Goal: Transaction & Acquisition: Purchase product/service

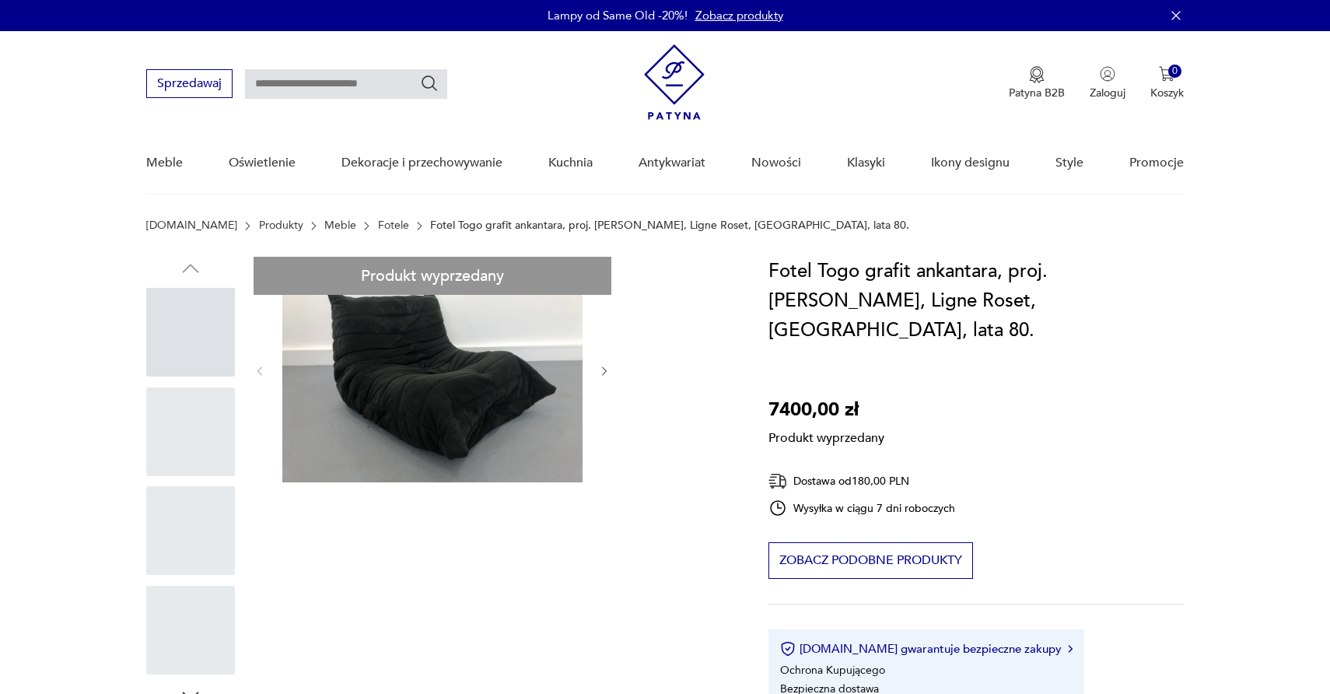
drag, startPoint x: 0, startPoint y: 0, endPoint x: 677, endPoint y: 74, distance: 680.7
click at [677, 74] on img at bounding box center [674, 81] width 61 height 75
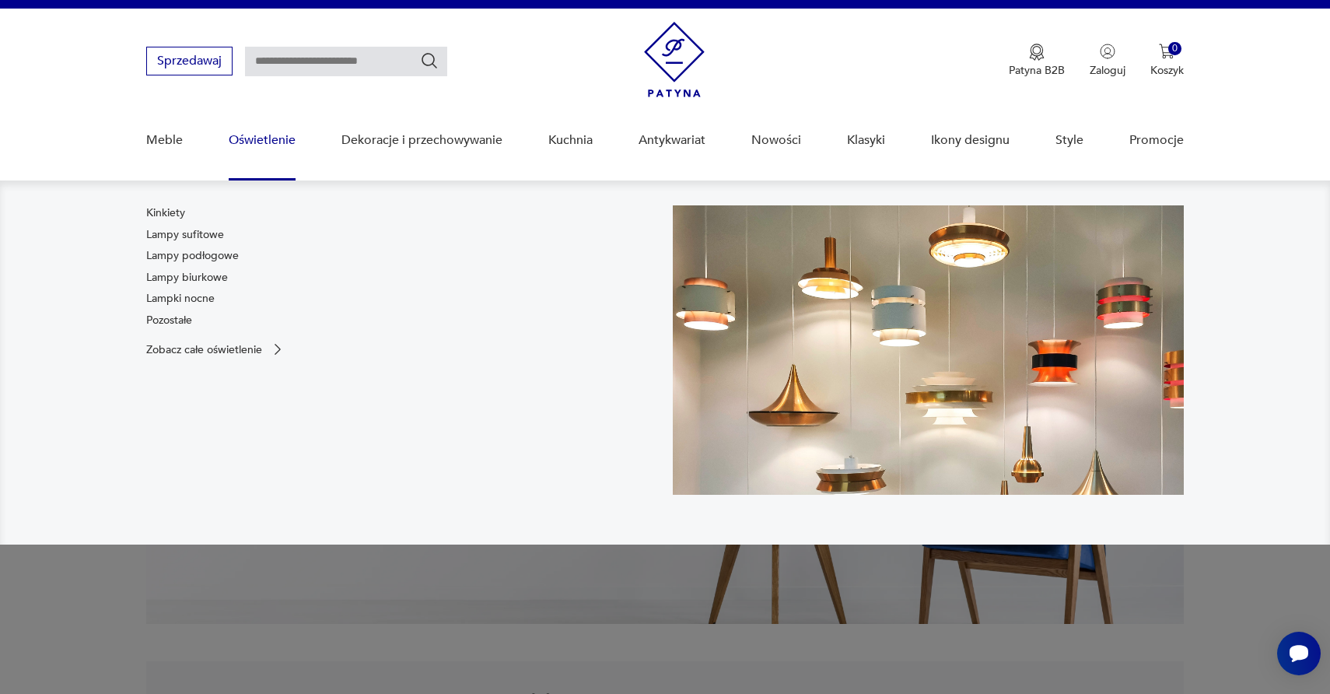
click at [310, 61] on input "text" at bounding box center [346, 62] width 202 height 30
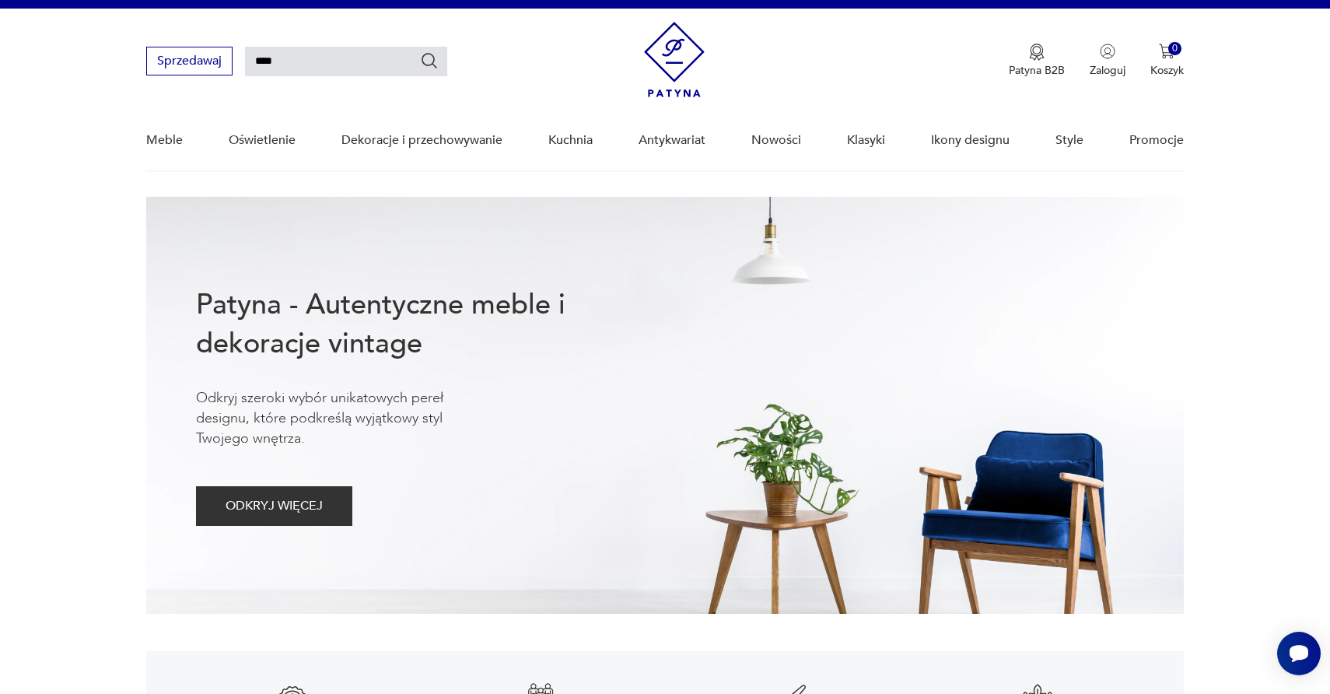
type input "****"
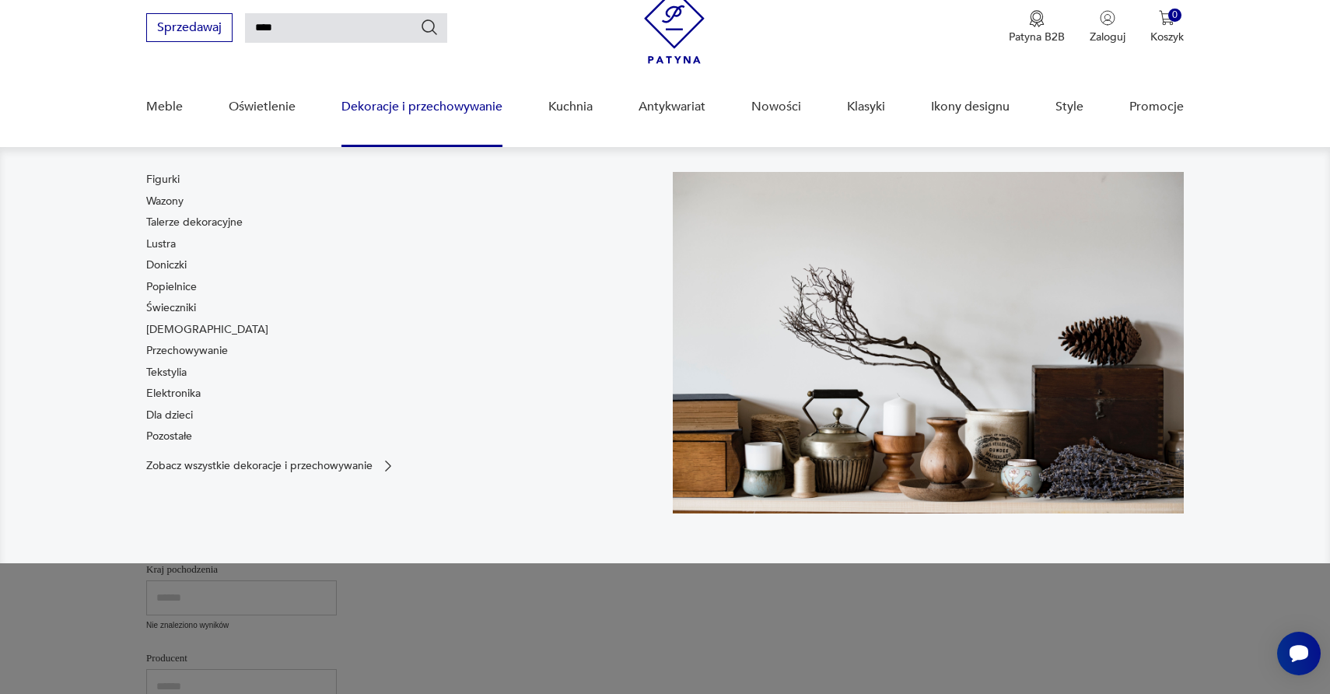
scroll to position [57, 0]
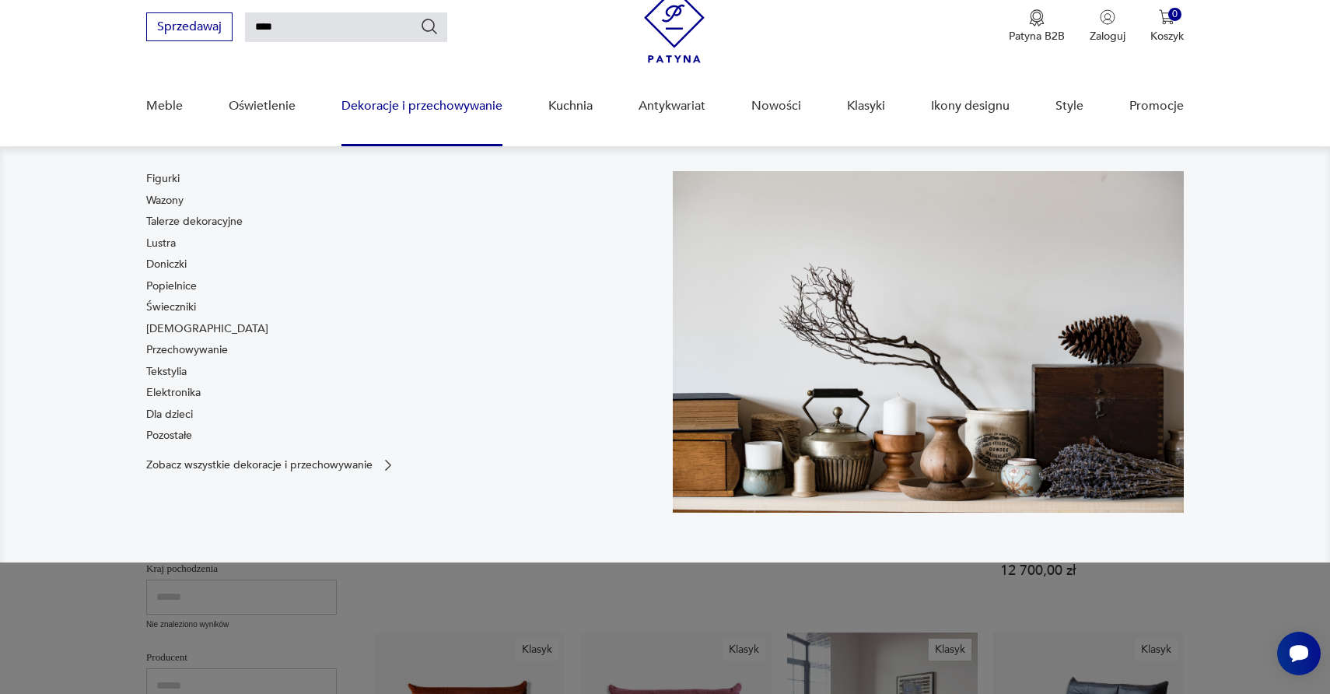
click at [436, 19] on div "Sprzedawaj **** Patyna B2B Zaloguj 0 Koszyk Twój koszyk ( 0 ) Brak produktów w …" at bounding box center [665, 18] width 1038 height 89
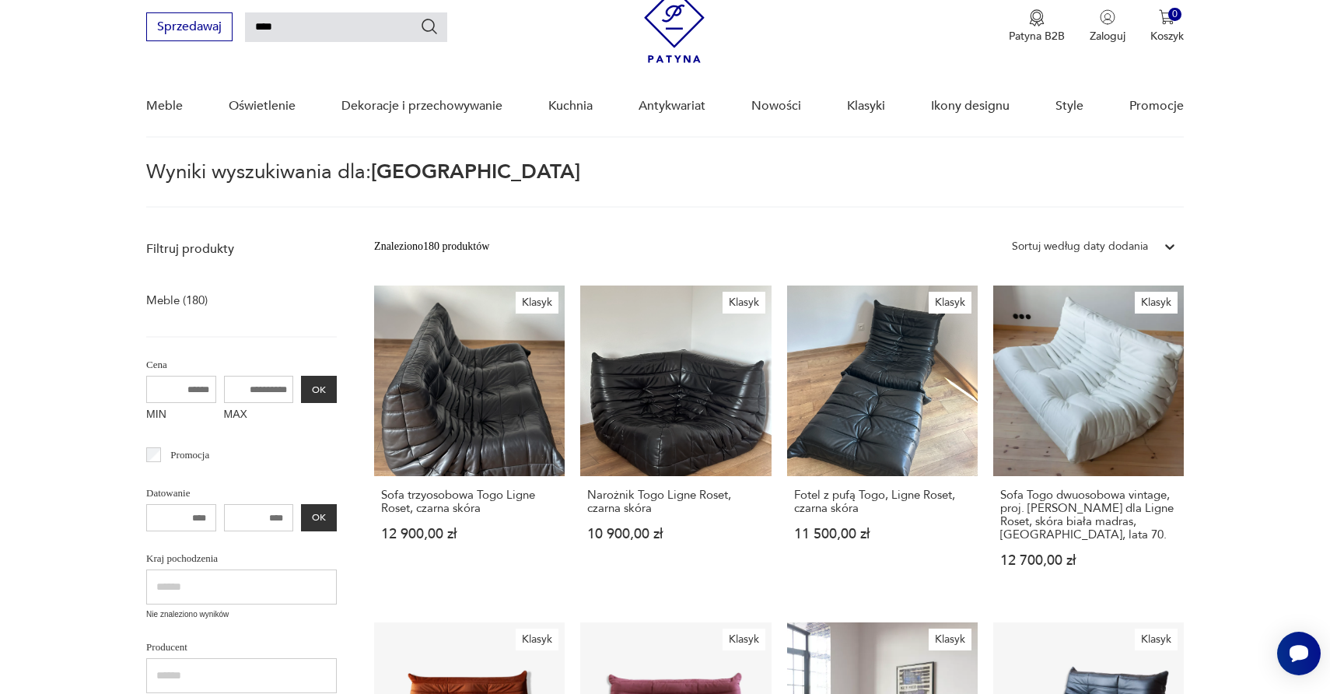
scroll to position [47, 0]
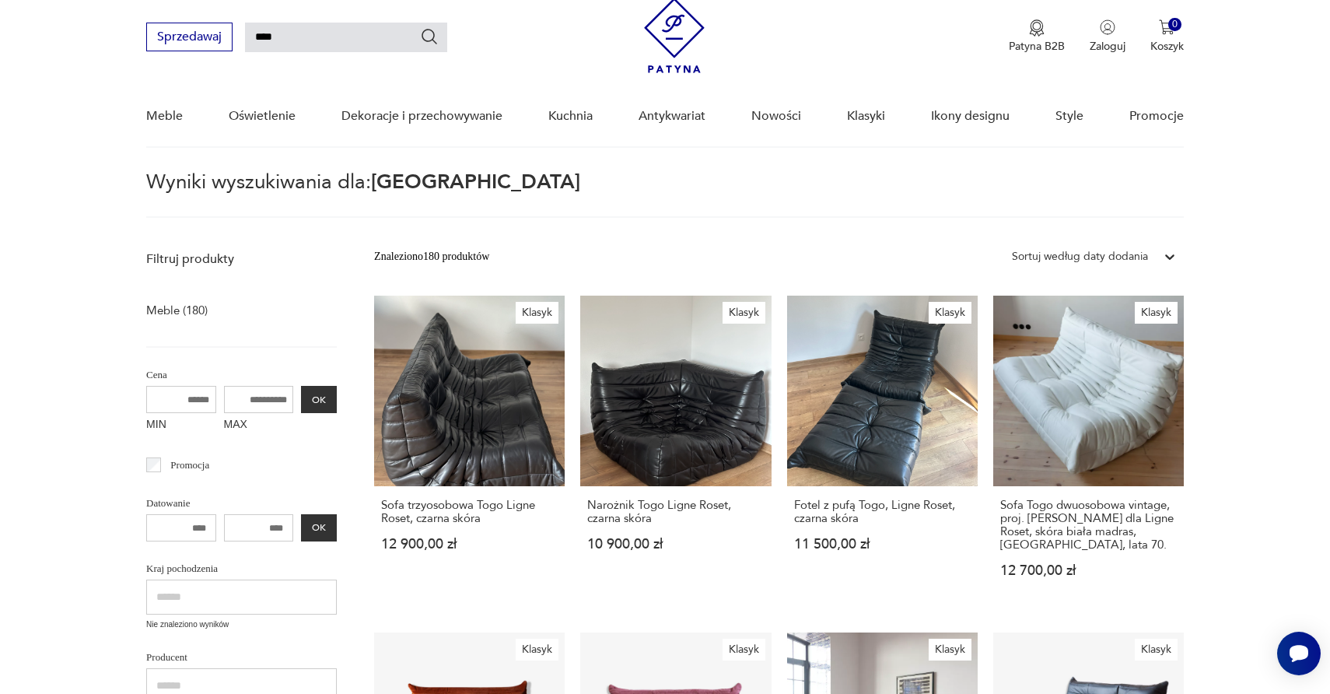
click at [429, 39] on icon "Szukaj" at bounding box center [429, 36] width 19 height 19
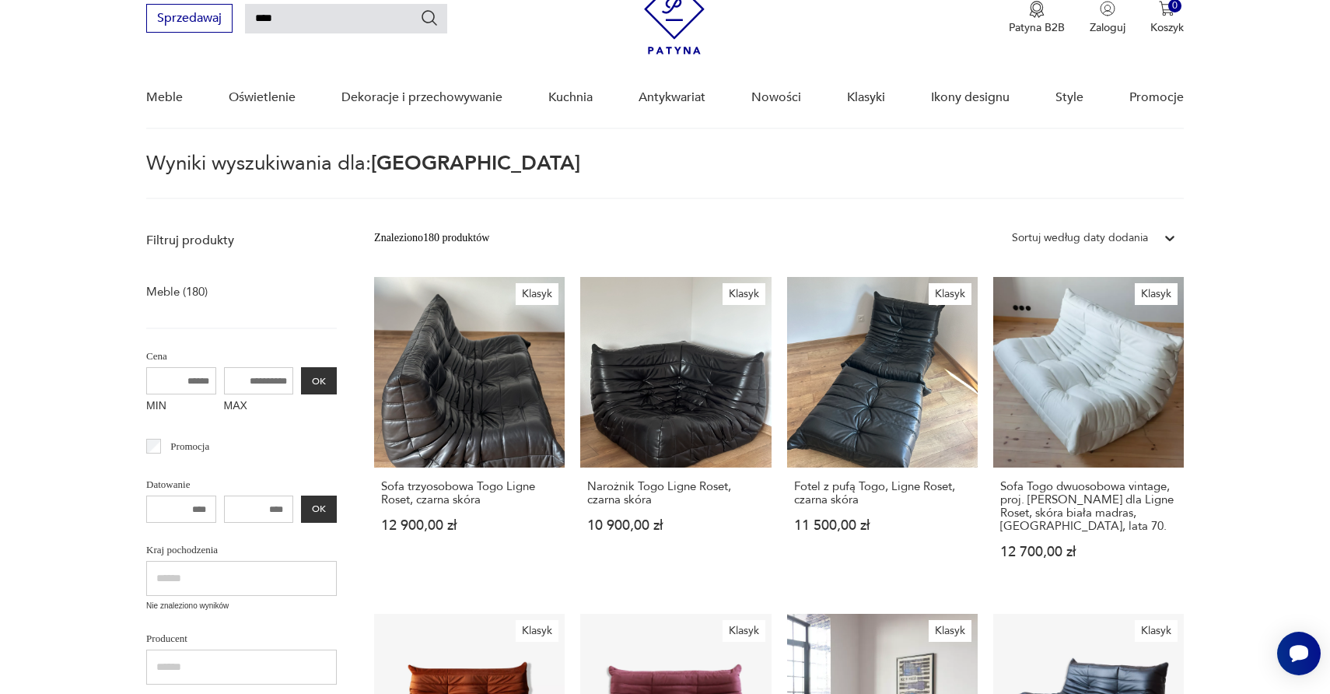
scroll to position [75, 0]
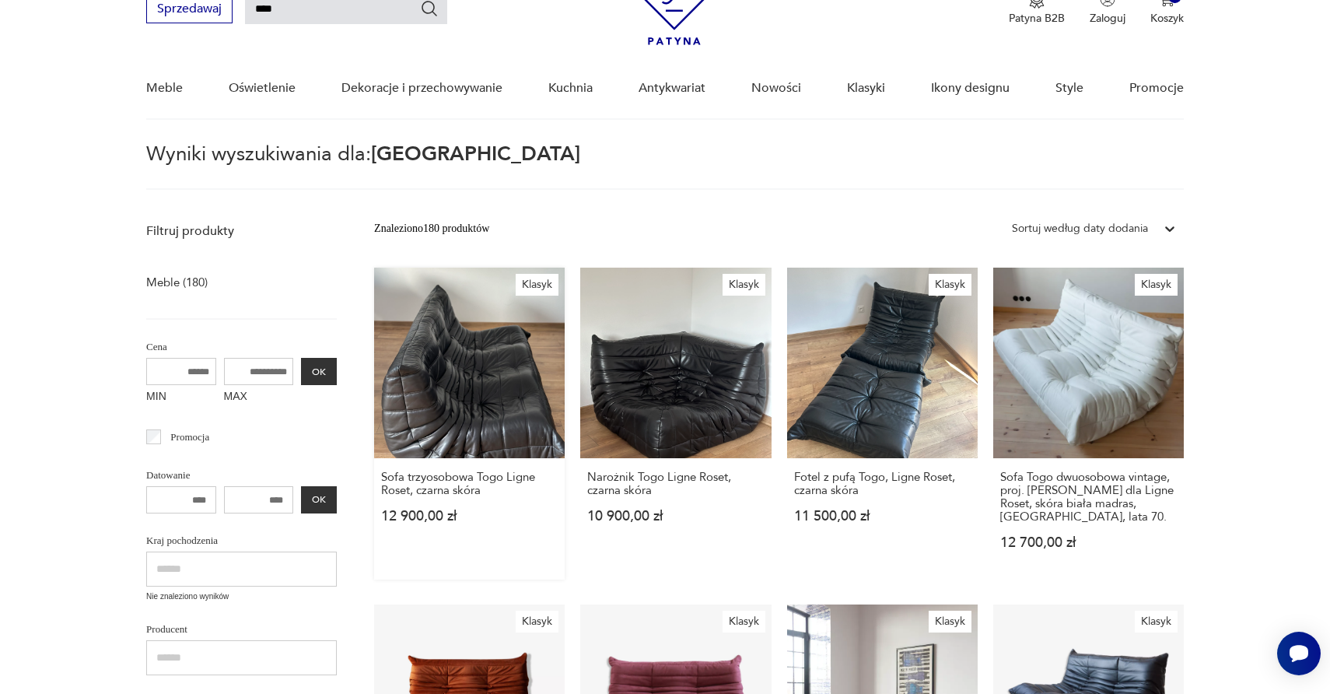
click at [427, 377] on link "Klasyk Sofa trzyosobowa Togo Ligne Roset, czarna skóra 12 900,00 zł" at bounding box center [469, 424] width 191 height 312
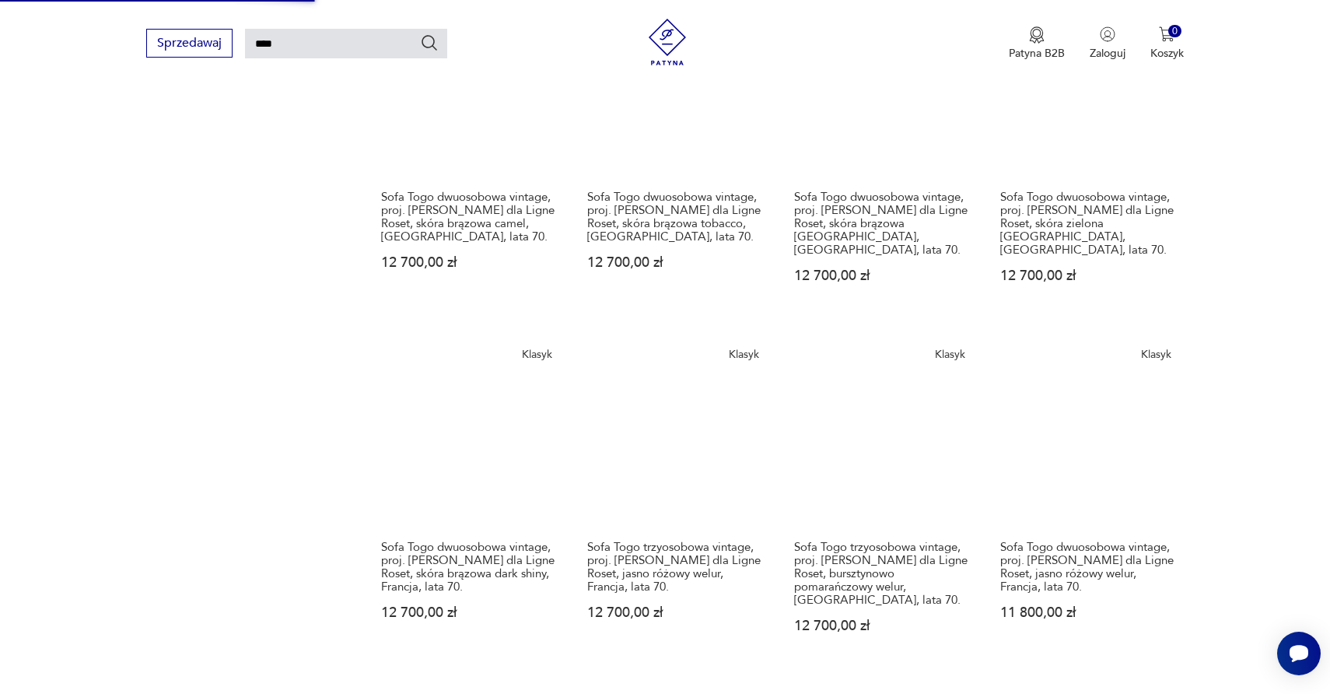
scroll to position [1025, 0]
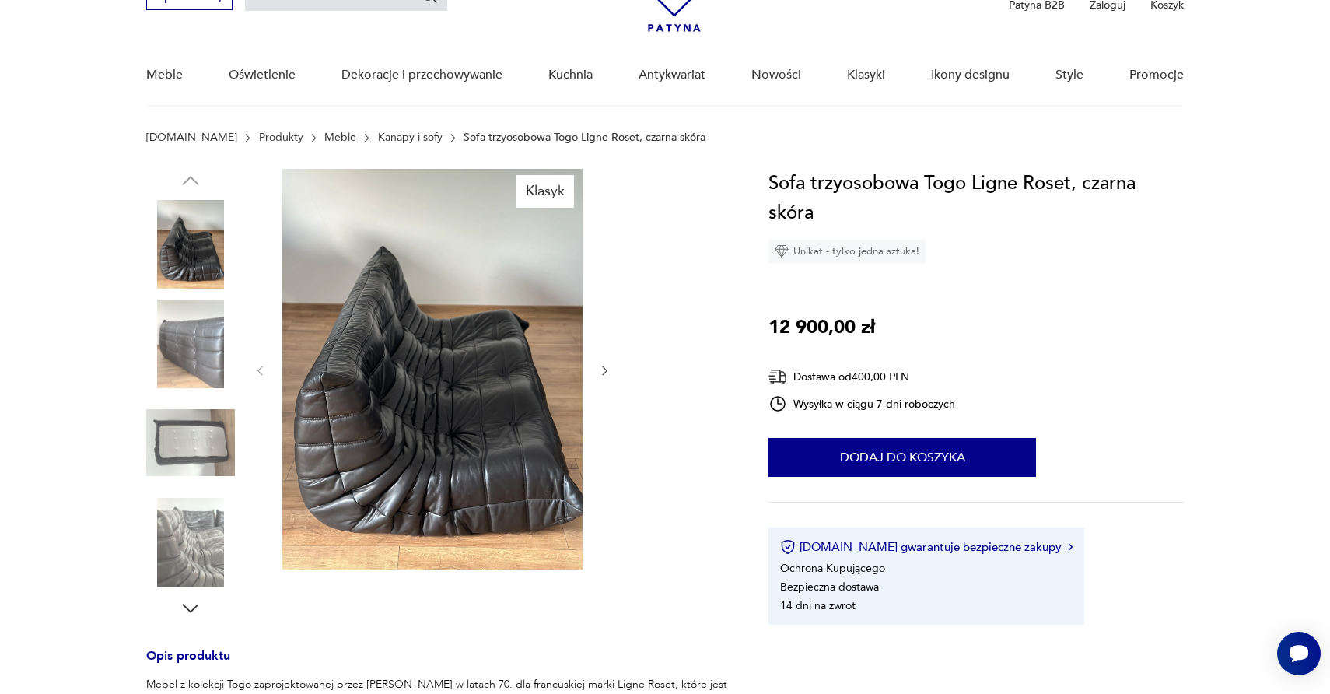
scroll to position [90, 0]
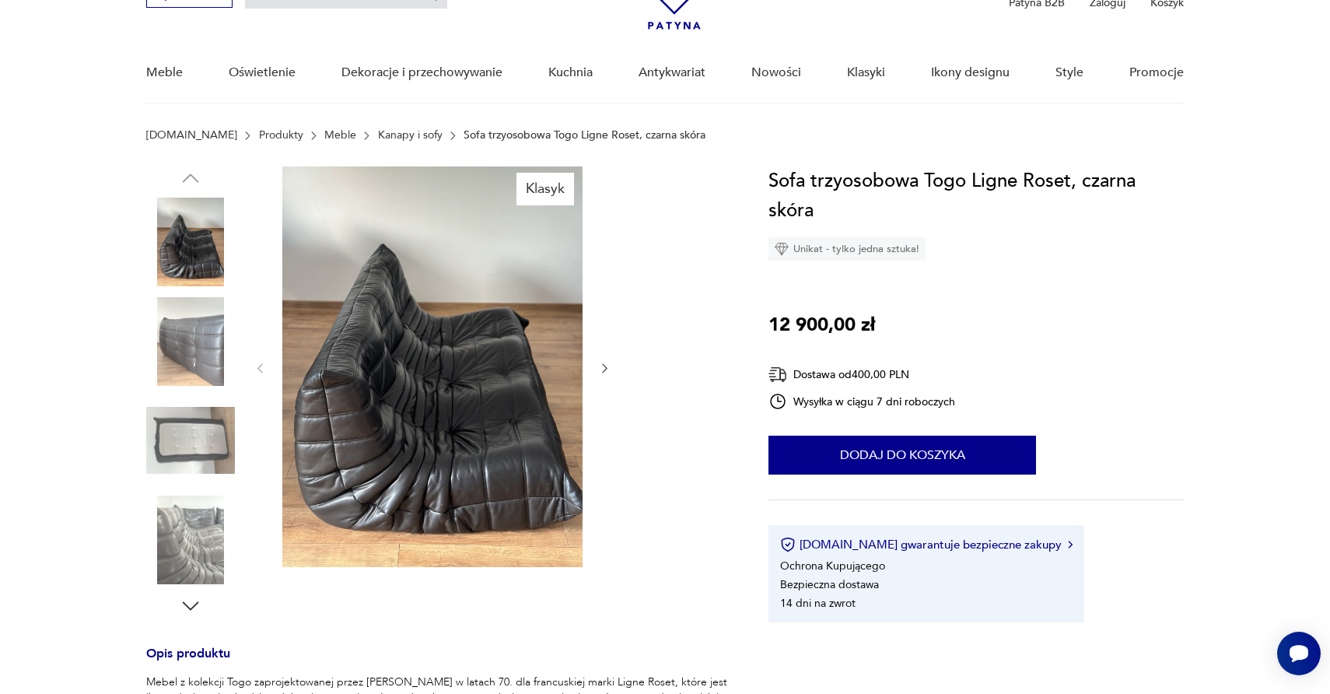
click at [191, 247] on img at bounding box center [190, 242] width 89 height 89
click at [189, 343] on img at bounding box center [190, 341] width 89 height 89
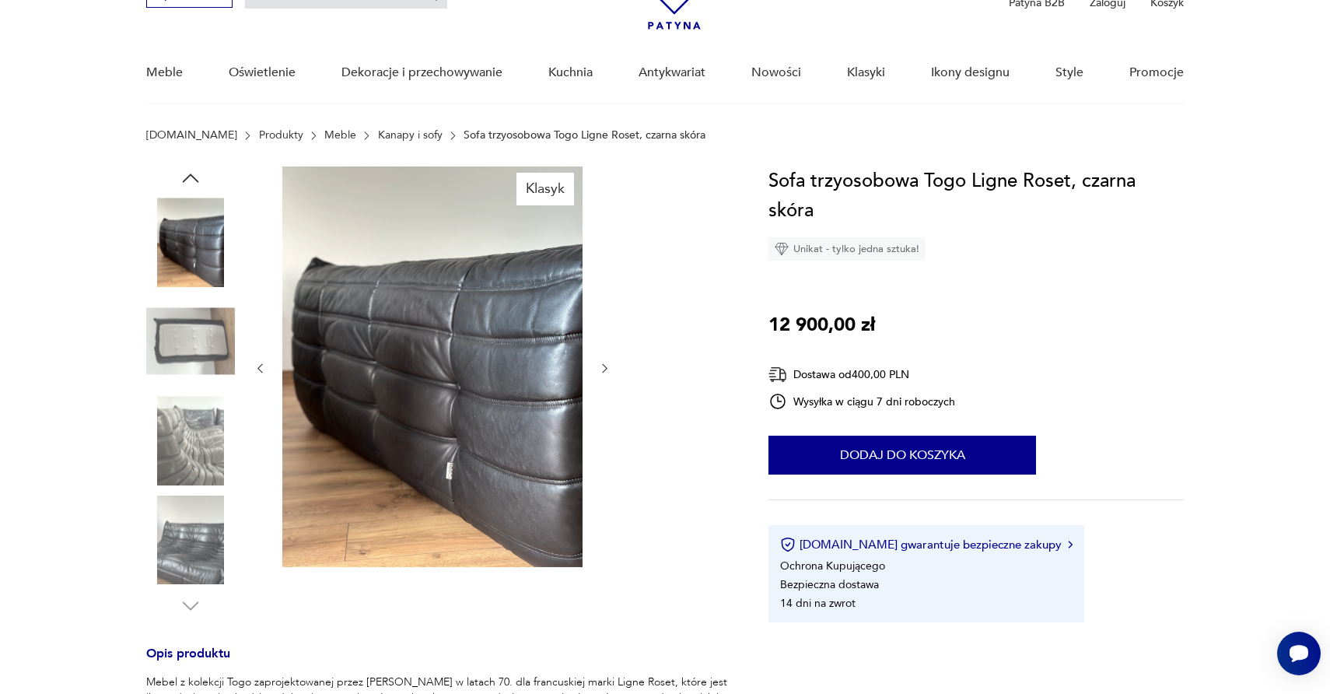
click at [196, 443] on img at bounding box center [190, 440] width 89 height 89
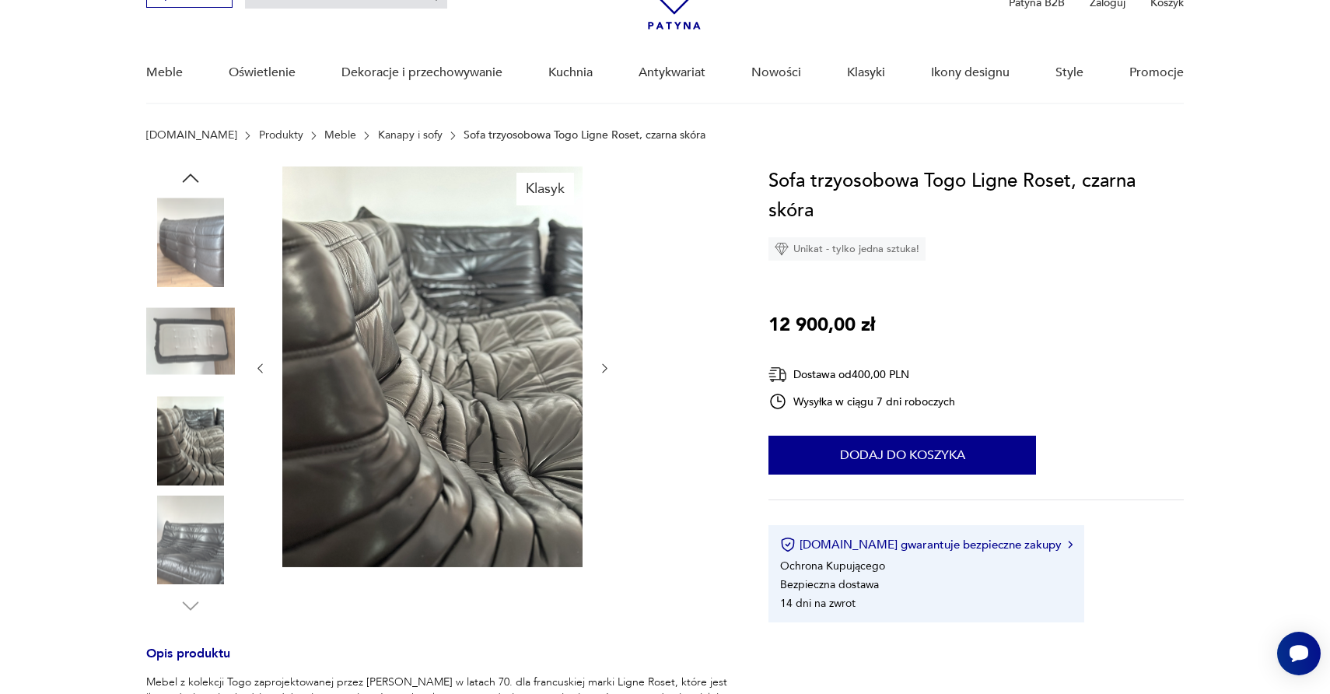
click at [194, 523] on img at bounding box center [190, 539] width 89 height 89
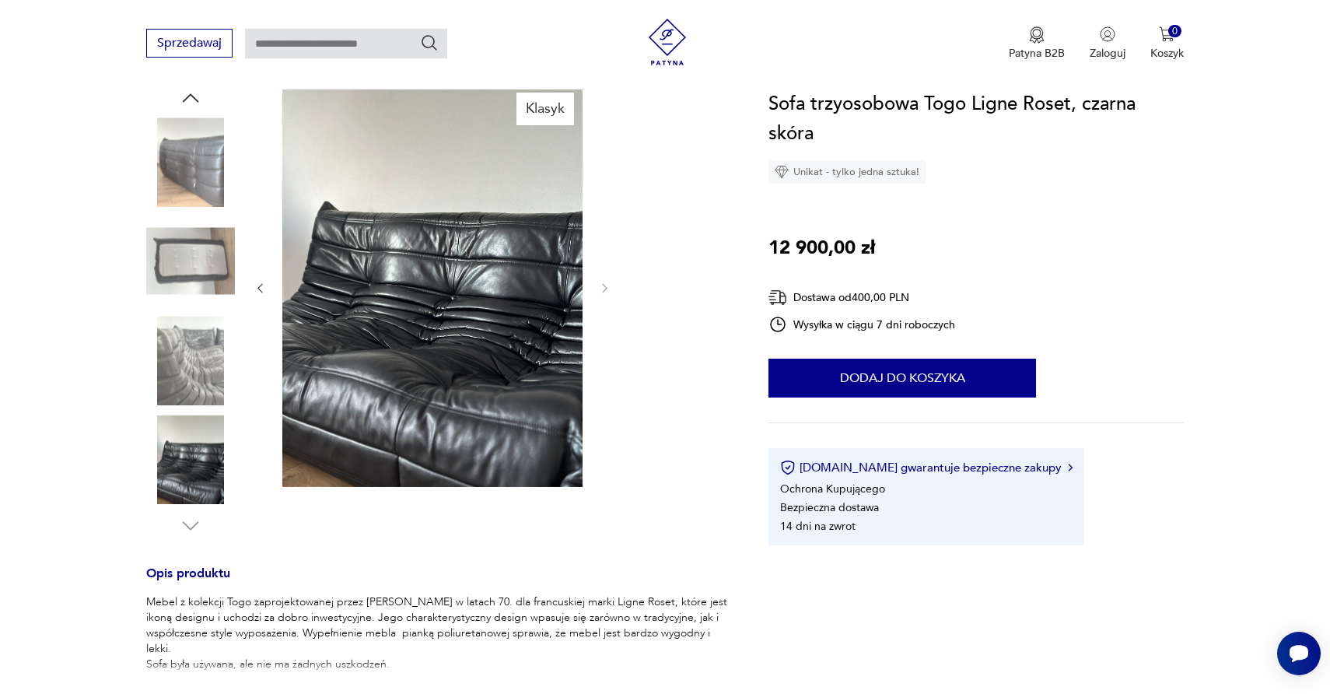
scroll to position [182, 0]
